Goal: Information Seeking & Learning: Learn about a topic

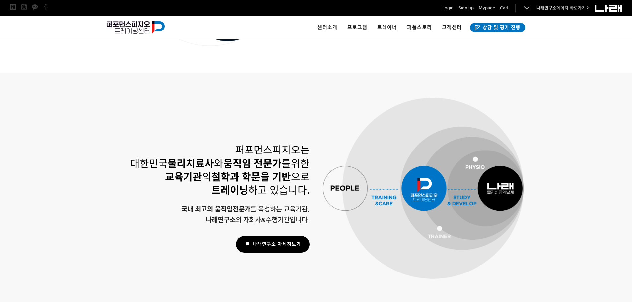
scroll to position [431, 0]
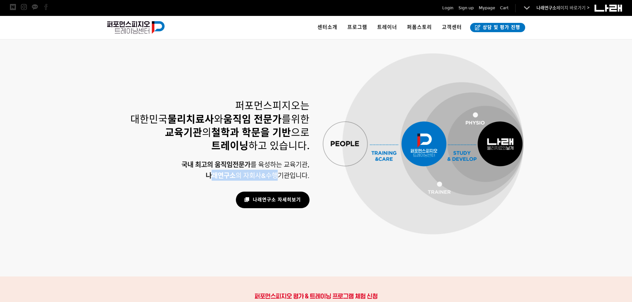
drag, startPoint x: 210, startPoint y: 178, endPoint x: 276, endPoint y: 178, distance: 66.0
click at [276, 178] on span "나래연구소 의 자회사&수행기관입니다." at bounding box center [258, 176] width 104 height 8
click at [292, 186] on div at bounding box center [209, 188] width 201 height 7
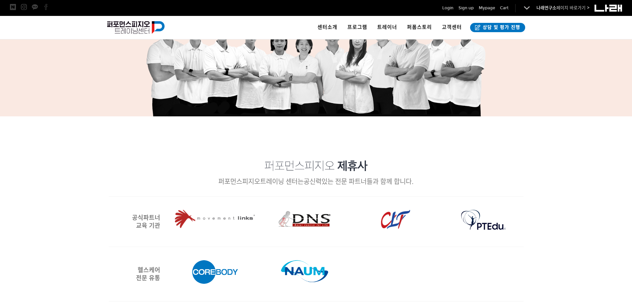
scroll to position [730, 0]
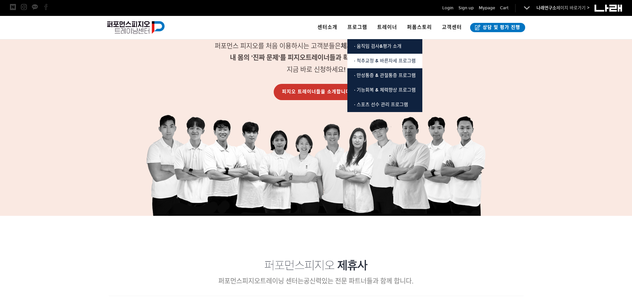
click at [389, 61] on span "· 척추교정 & 바른자세 프로그램" at bounding box center [385, 61] width 62 height 6
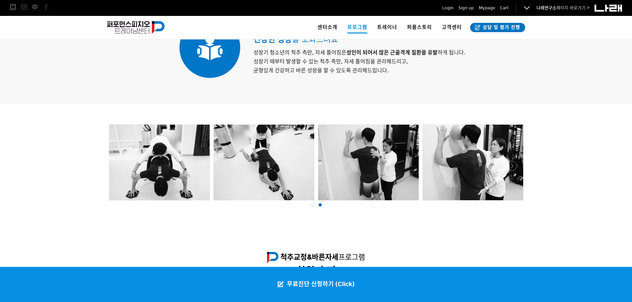
scroll to position [564, 0]
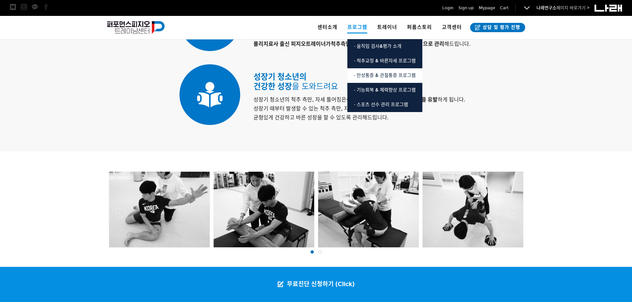
click at [377, 72] on link "· 만성통증 & 관절통증 프로그램" at bounding box center [384, 75] width 75 height 15
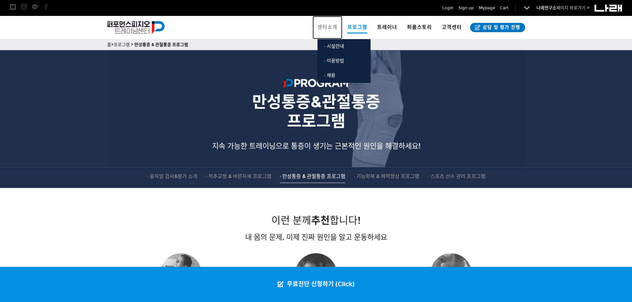
click at [325, 29] on span "센터소개" at bounding box center [328, 27] width 20 height 6
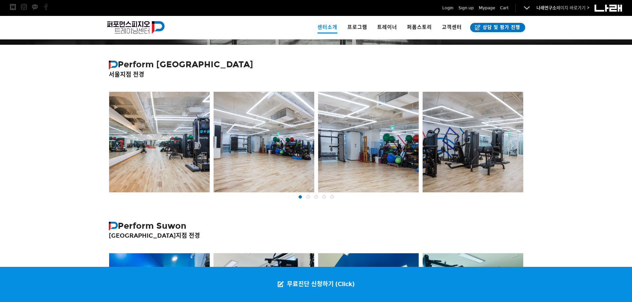
scroll to position [166, 0]
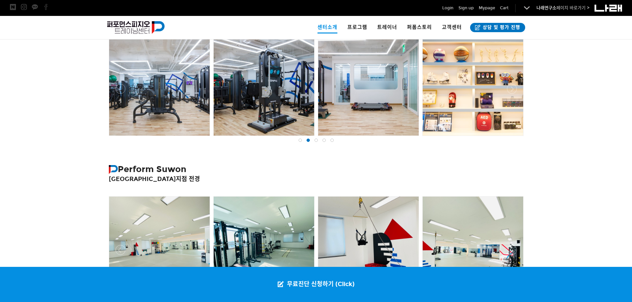
click at [119, 138] on div at bounding box center [316, 138] width 418 height 0
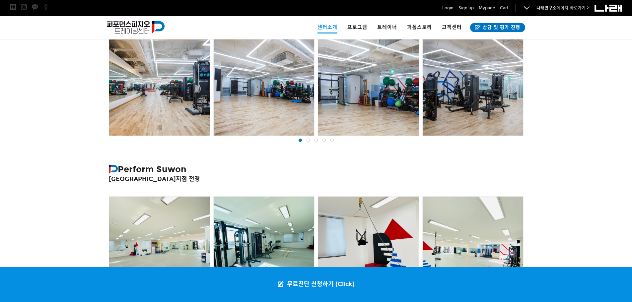
click at [208, 94] on div at bounding box center [159, 85] width 101 height 101
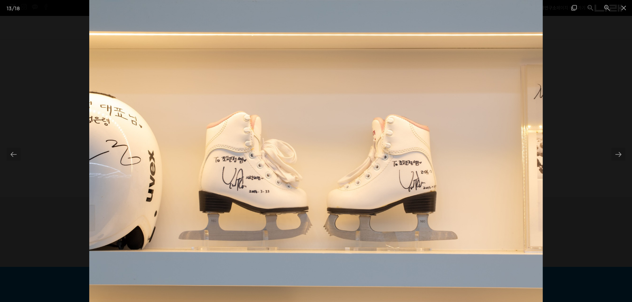
scroll to position [431, 0]
